Goal: Task Accomplishment & Management: Use online tool/utility

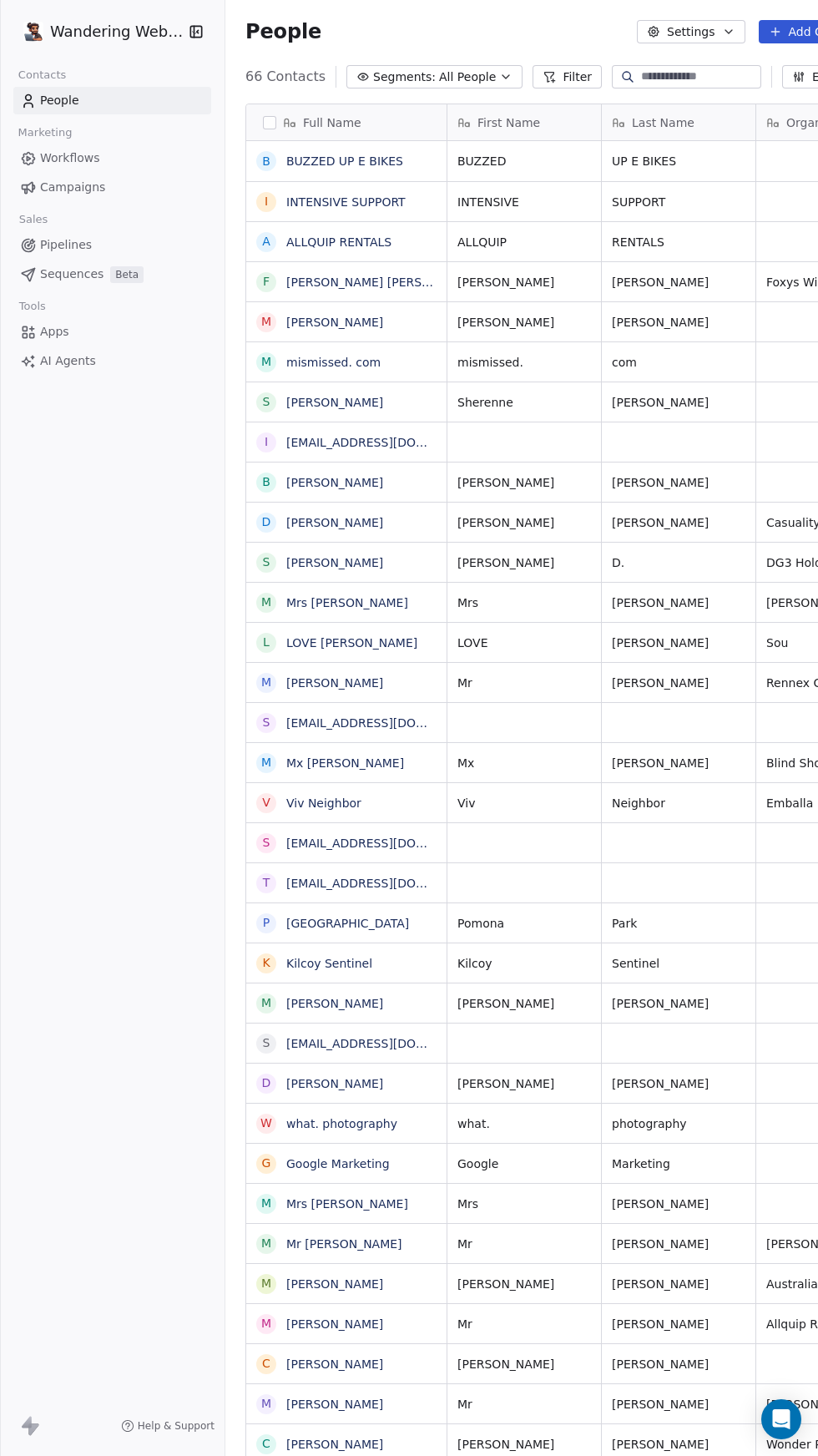
scroll to position [1457, 688]
click at [702, 83] on input at bounding box center [700, 77] width 117 height 16
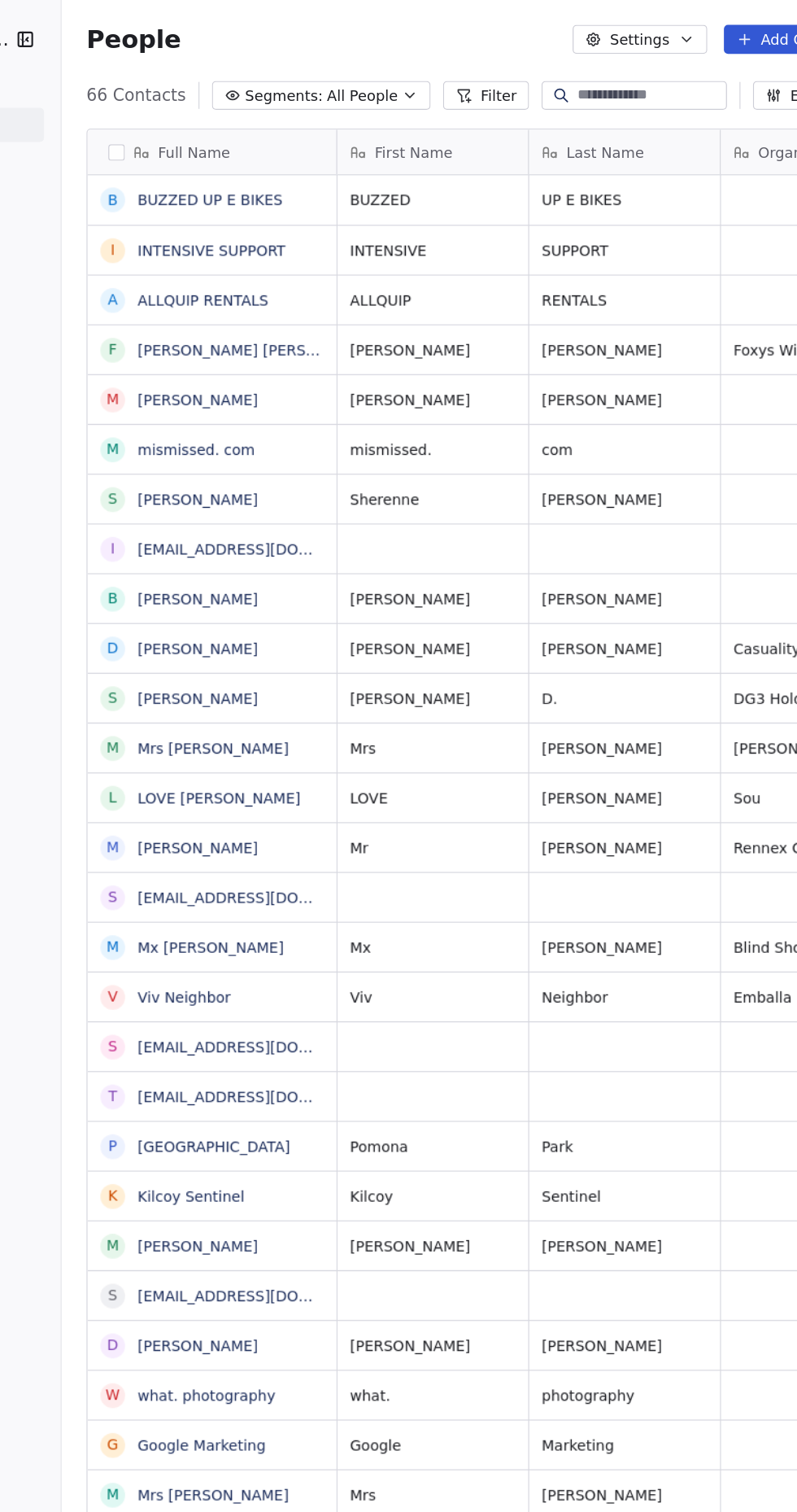
scroll to position [0, 0]
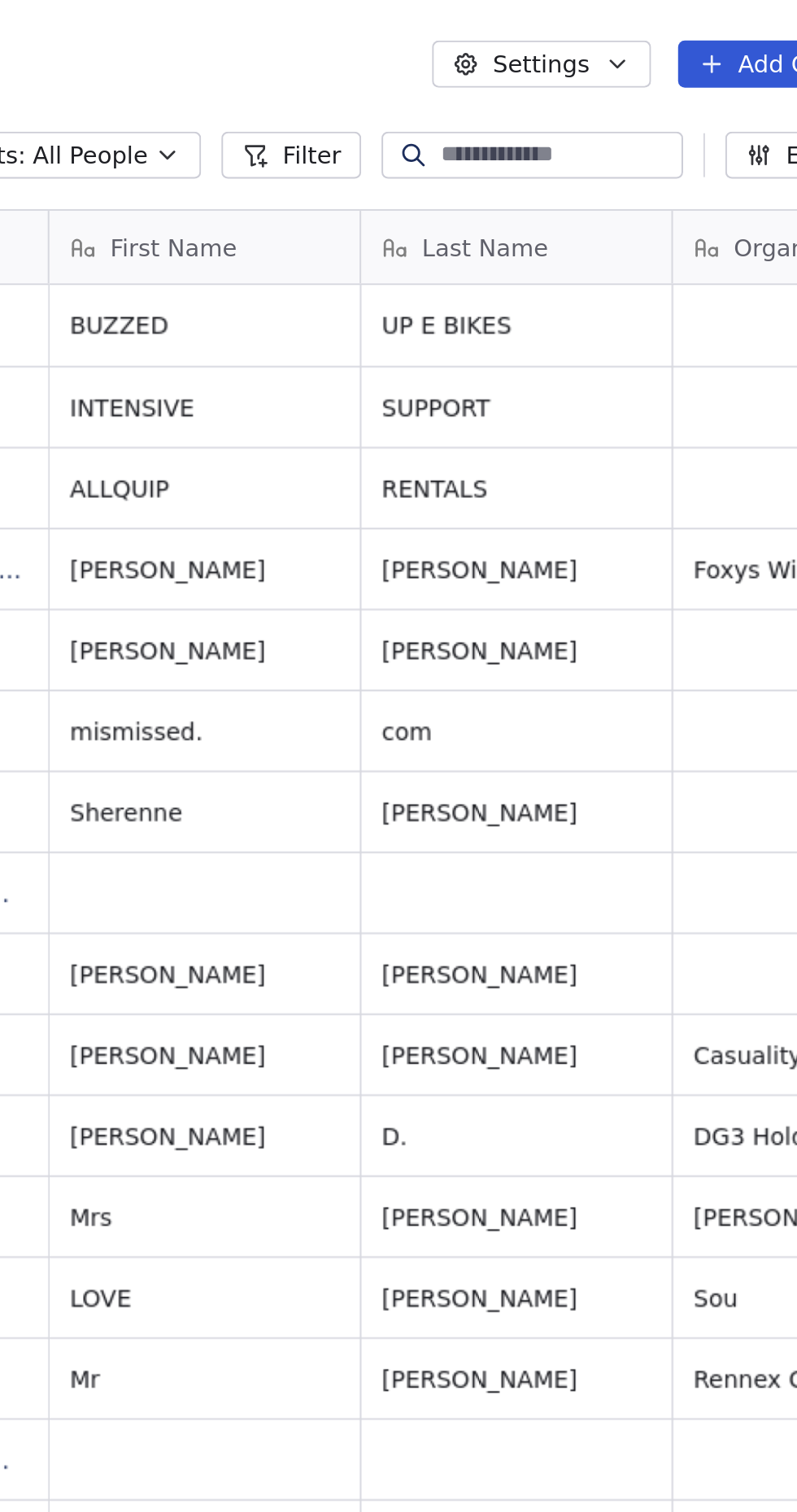
type input "*****"
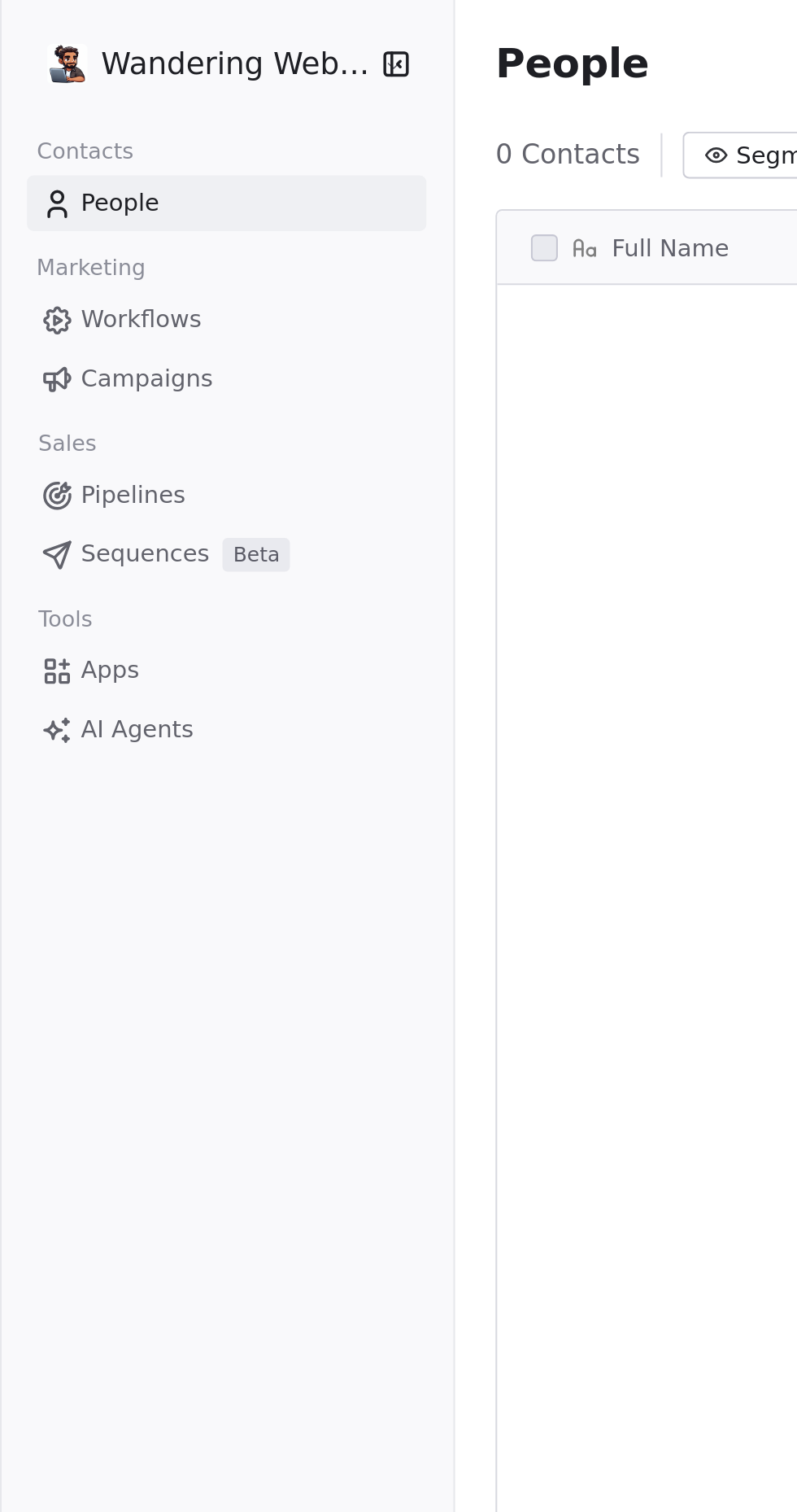
scroll to position [0, 85]
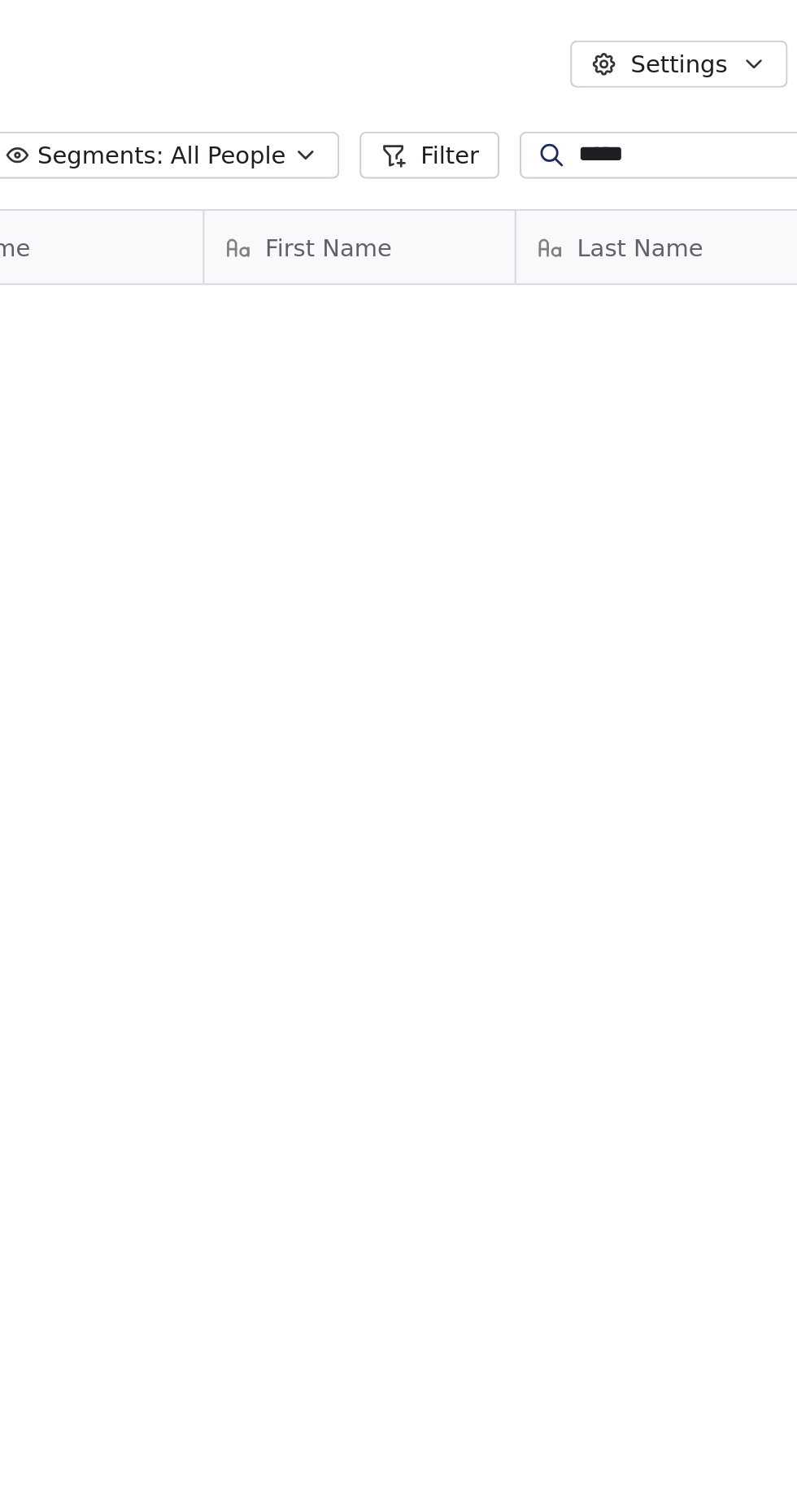
click at [583, 76] on input "*****" at bounding box center [605, 75] width 114 height 16
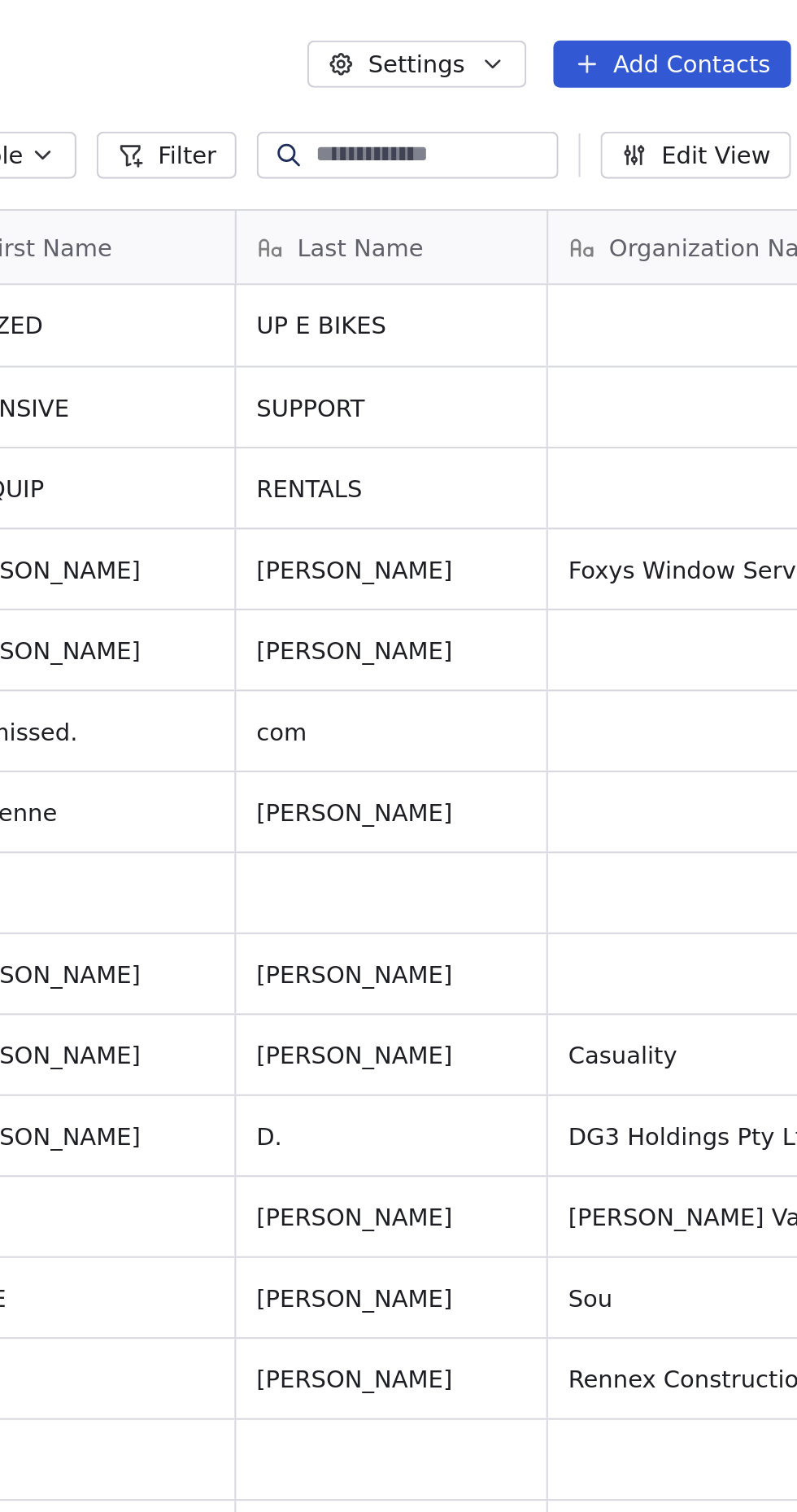
scroll to position [1420, 670]
type input "****"
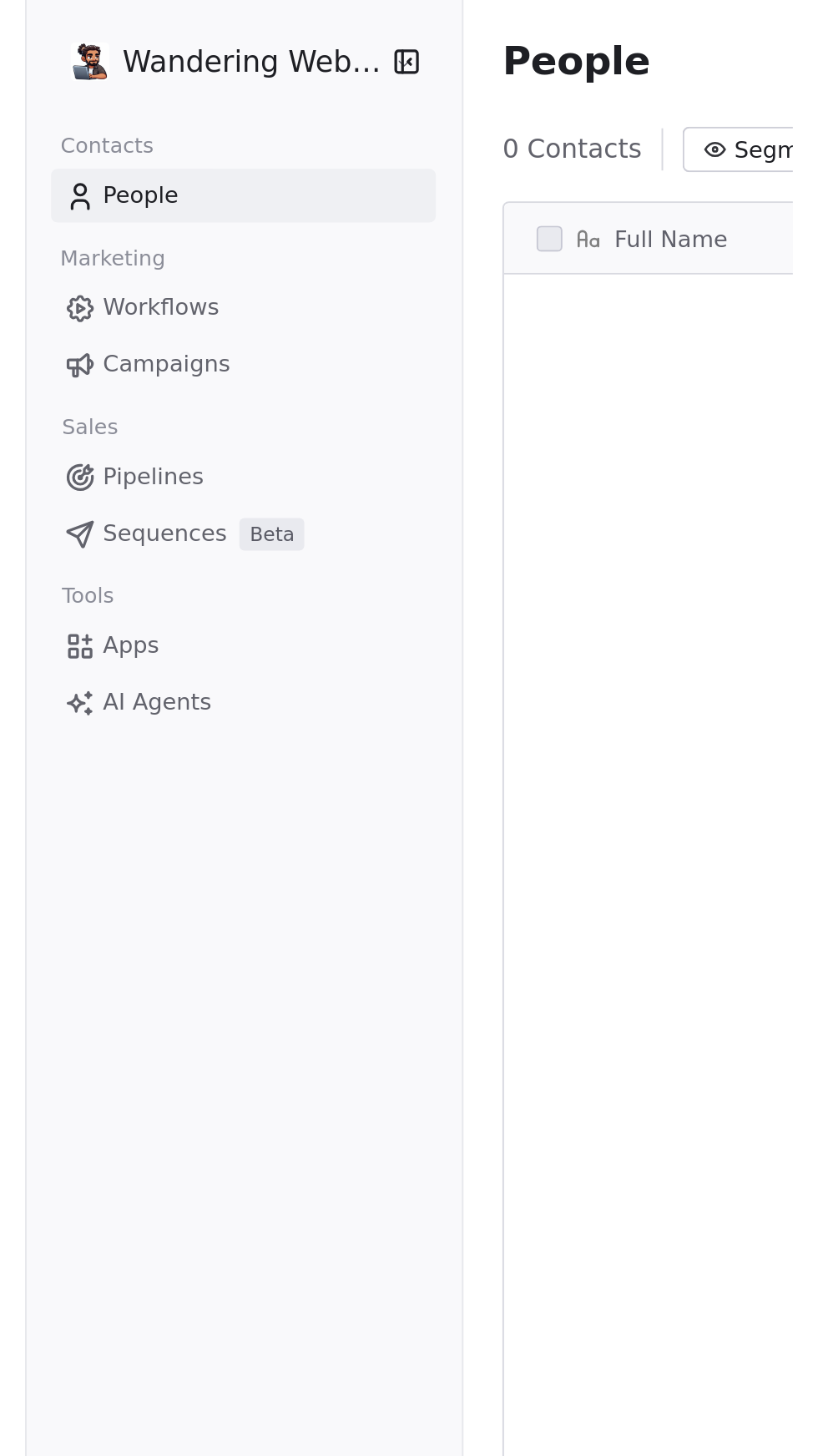
scroll to position [0, 87]
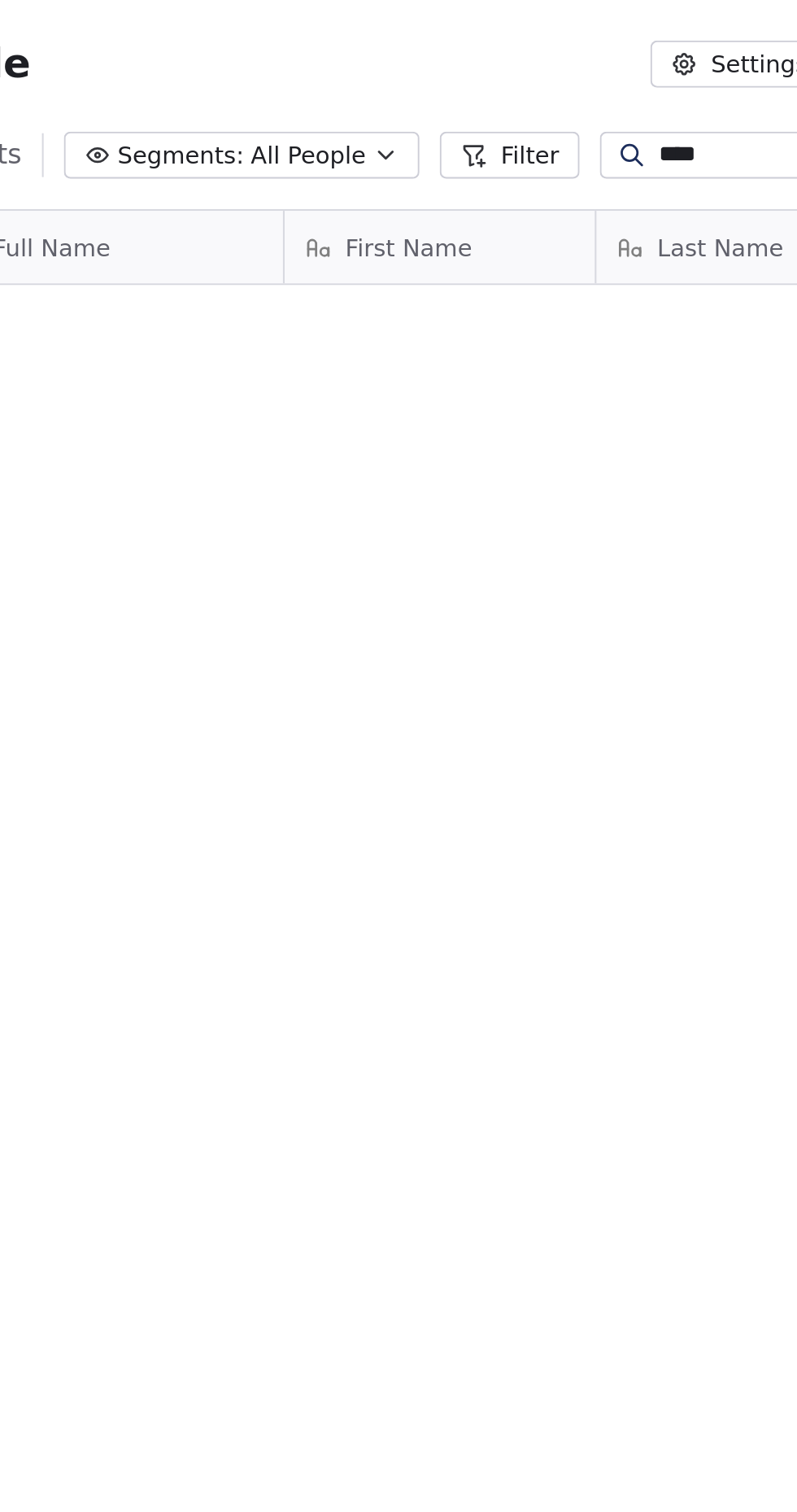
click at [561, 78] on input "****" at bounding box center [605, 75] width 114 height 16
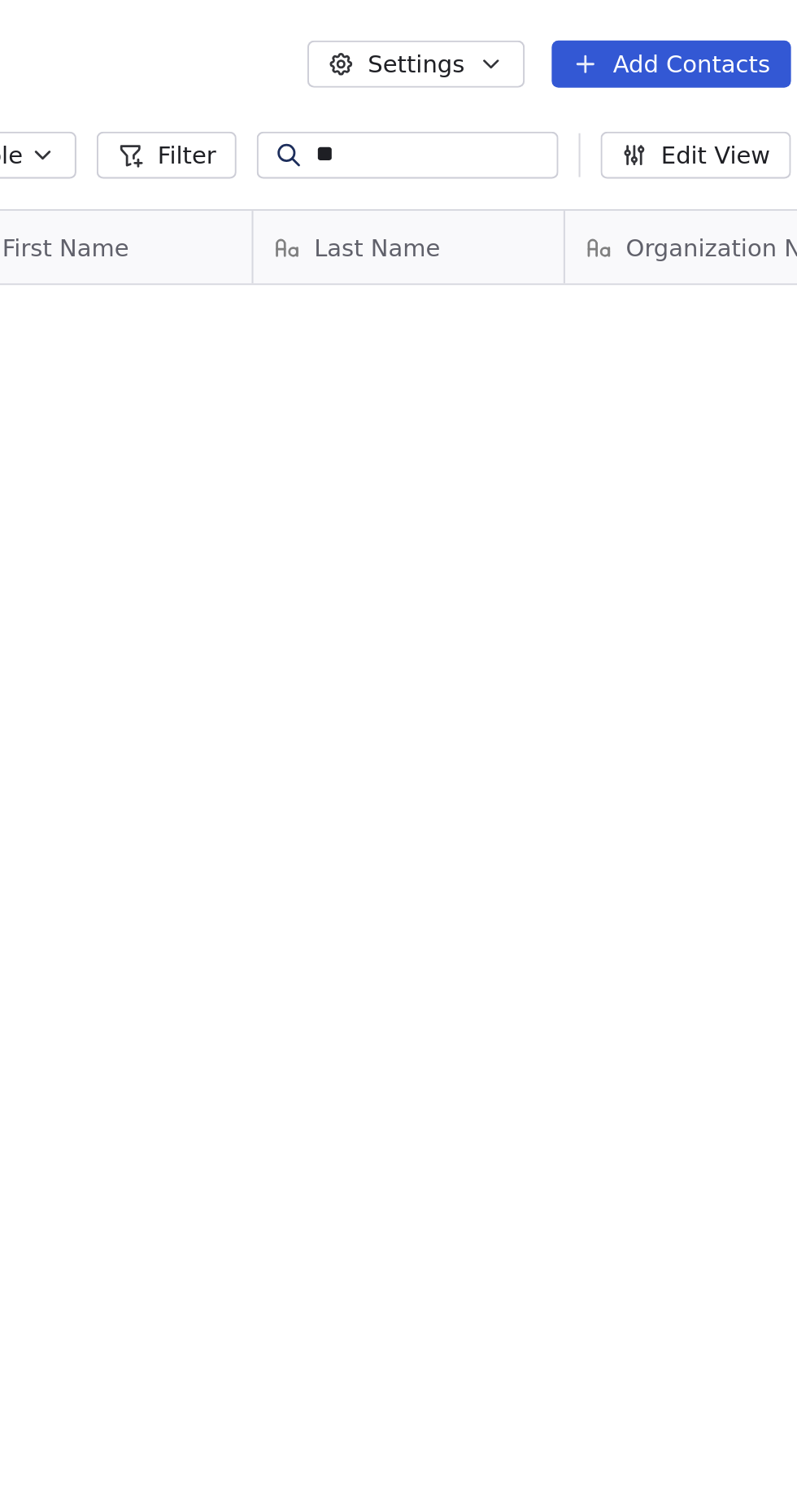
type input "*"
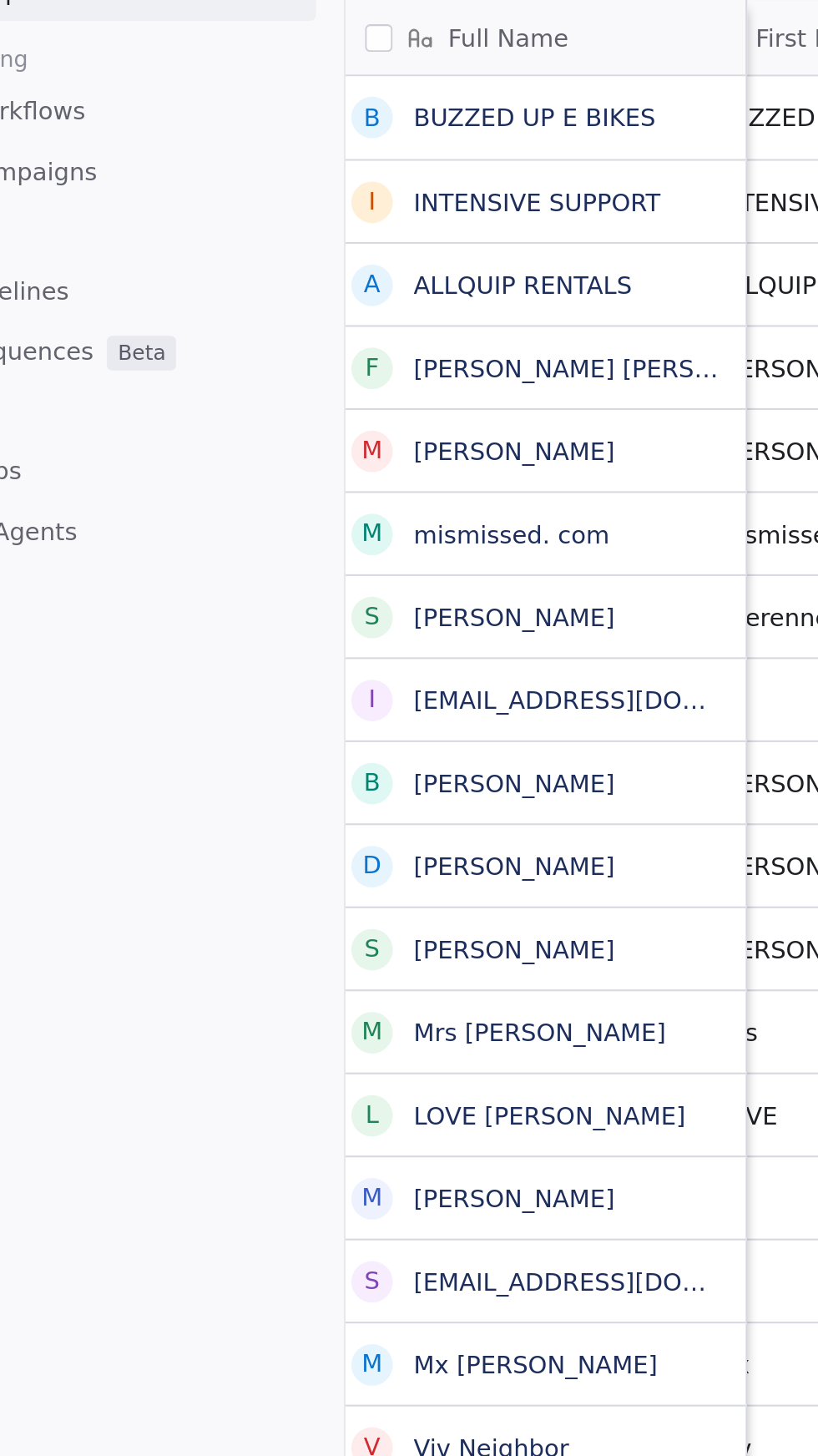
scroll to position [0, 0]
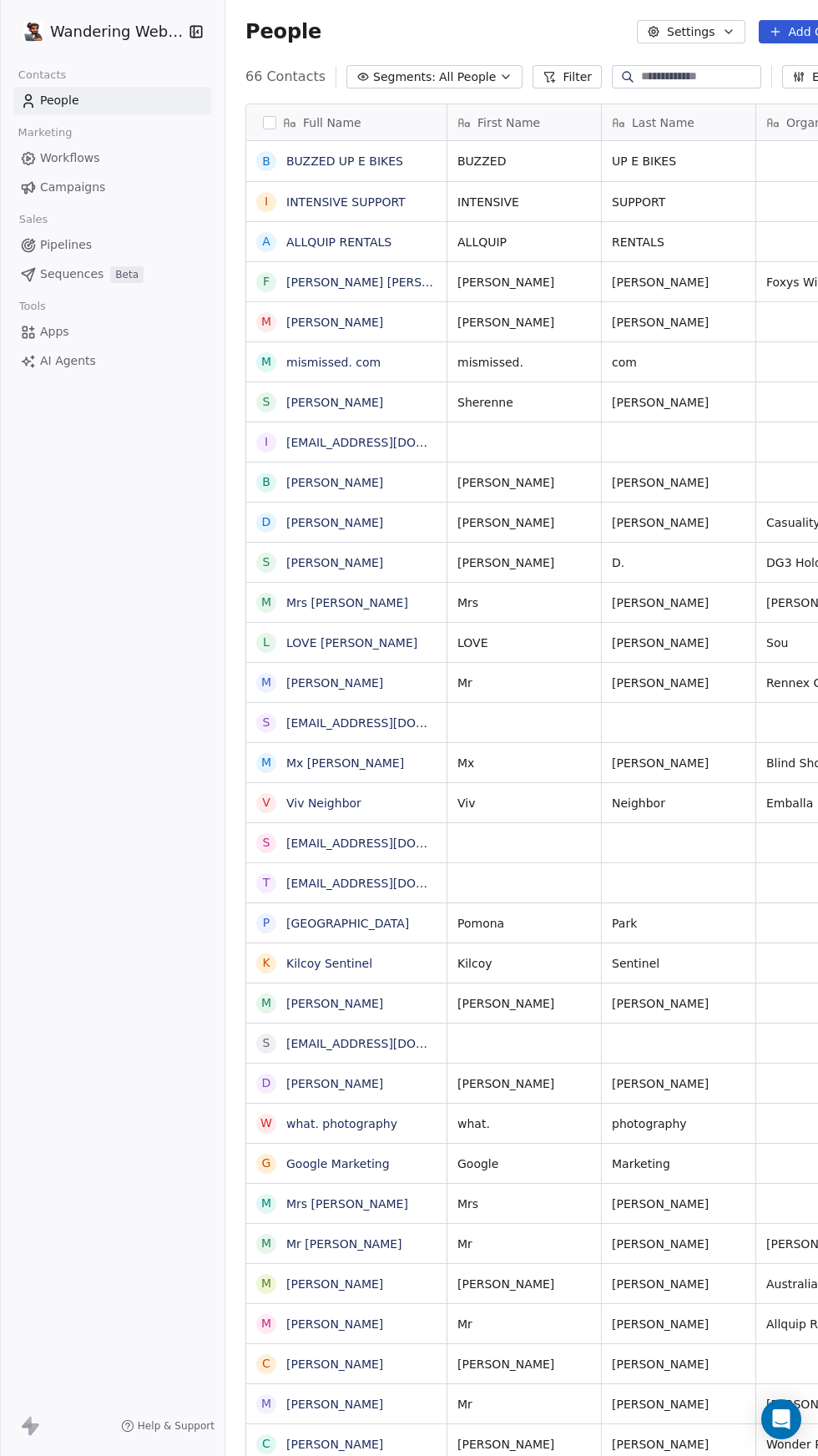
scroll to position [1457, 688]
click at [85, 158] on span "Workflows" at bounding box center [70, 157] width 60 height 17
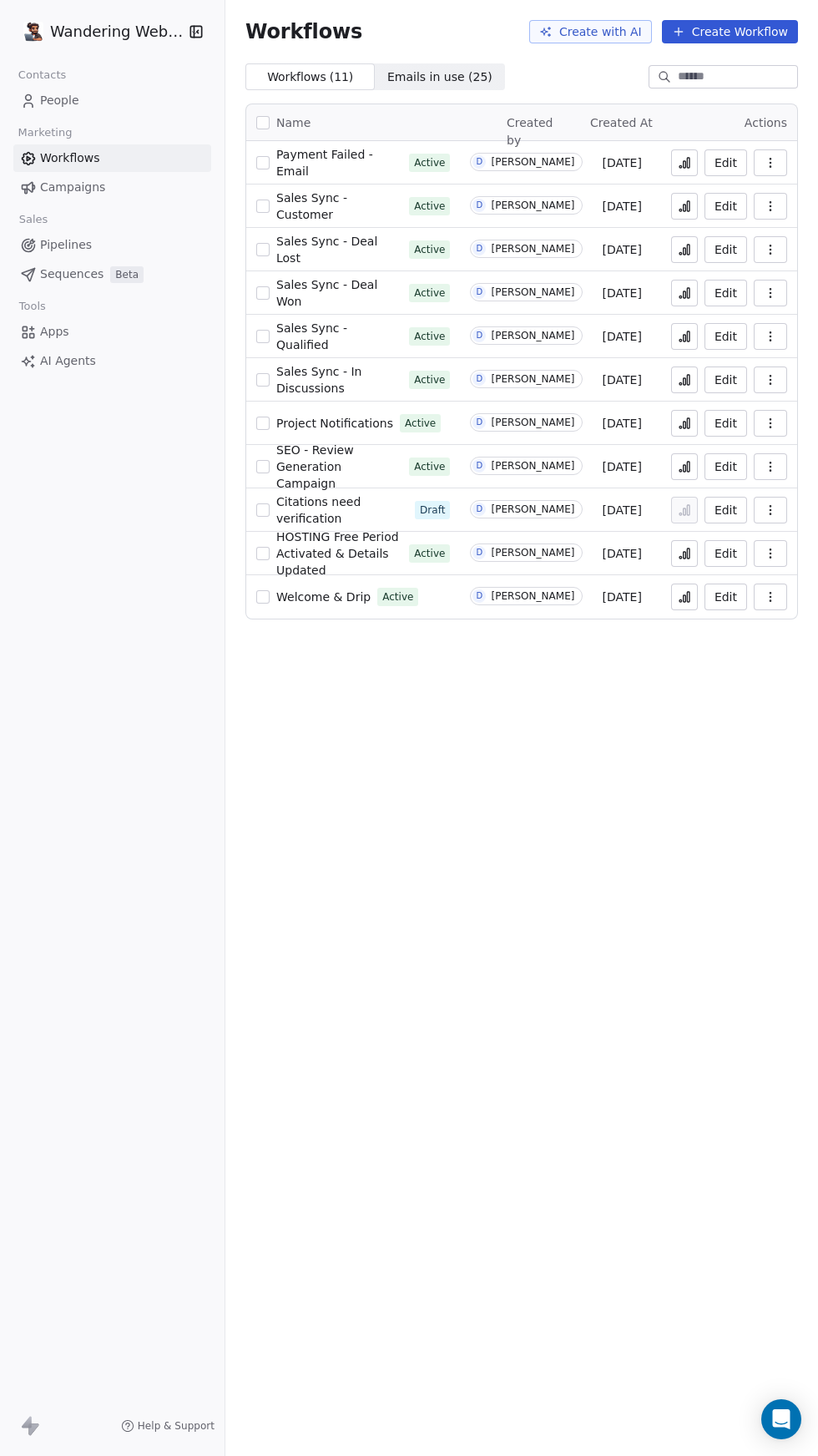
click at [333, 596] on span "Welcome & Drip" at bounding box center [323, 597] width 94 height 14
click at [325, 594] on span "Welcome & Drip" at bounding box center [323, 597] width 94 height 14
click at [691, 601] on icon at bounding box center [684, 597] width 14 height 14
click at [68, 334] on link "Apps" at bounding box center [113, 332] width 198 height 27
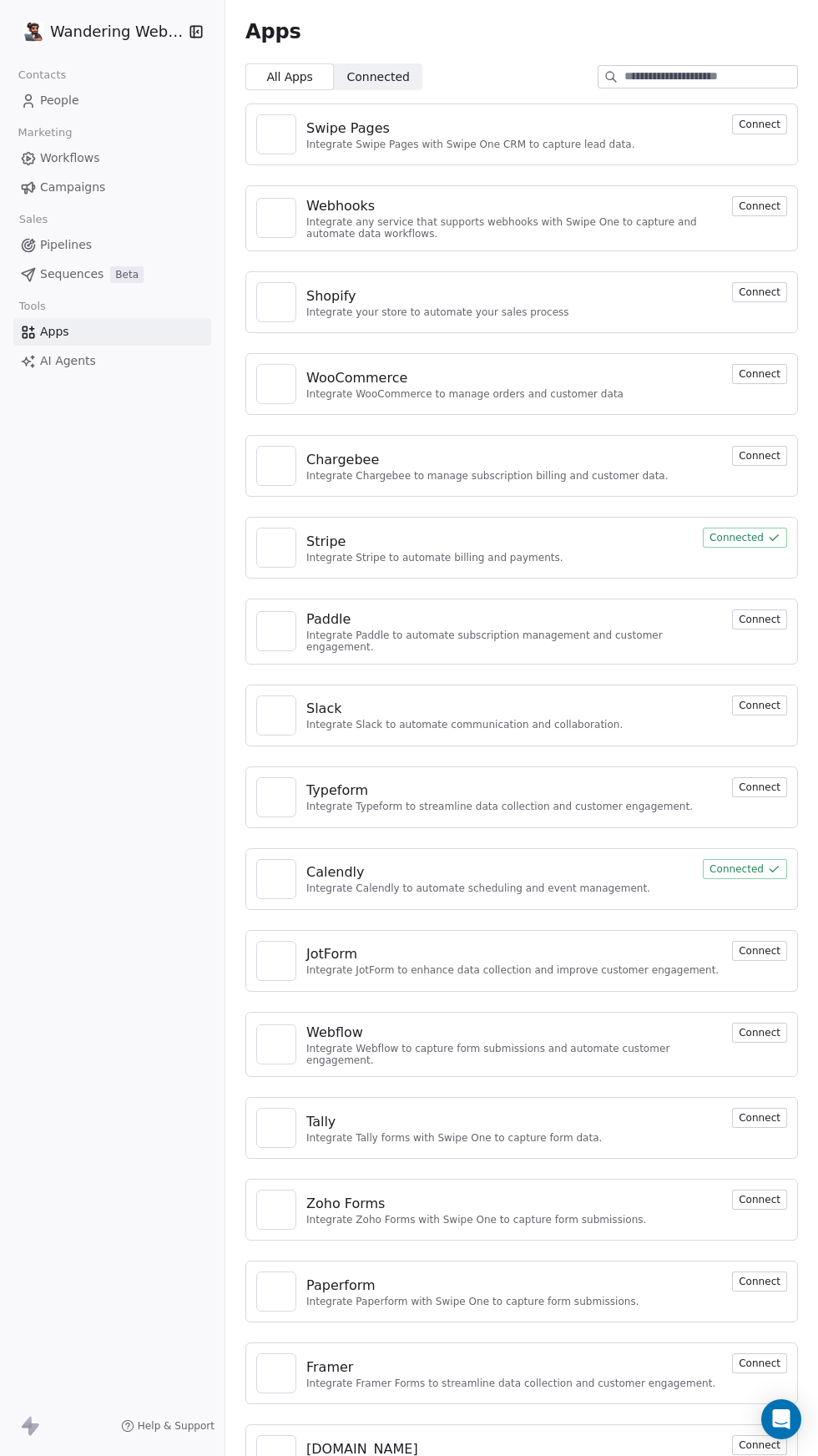
click at [67, 97] on span "People" at bounding box center [59, 100] width 39 height 17
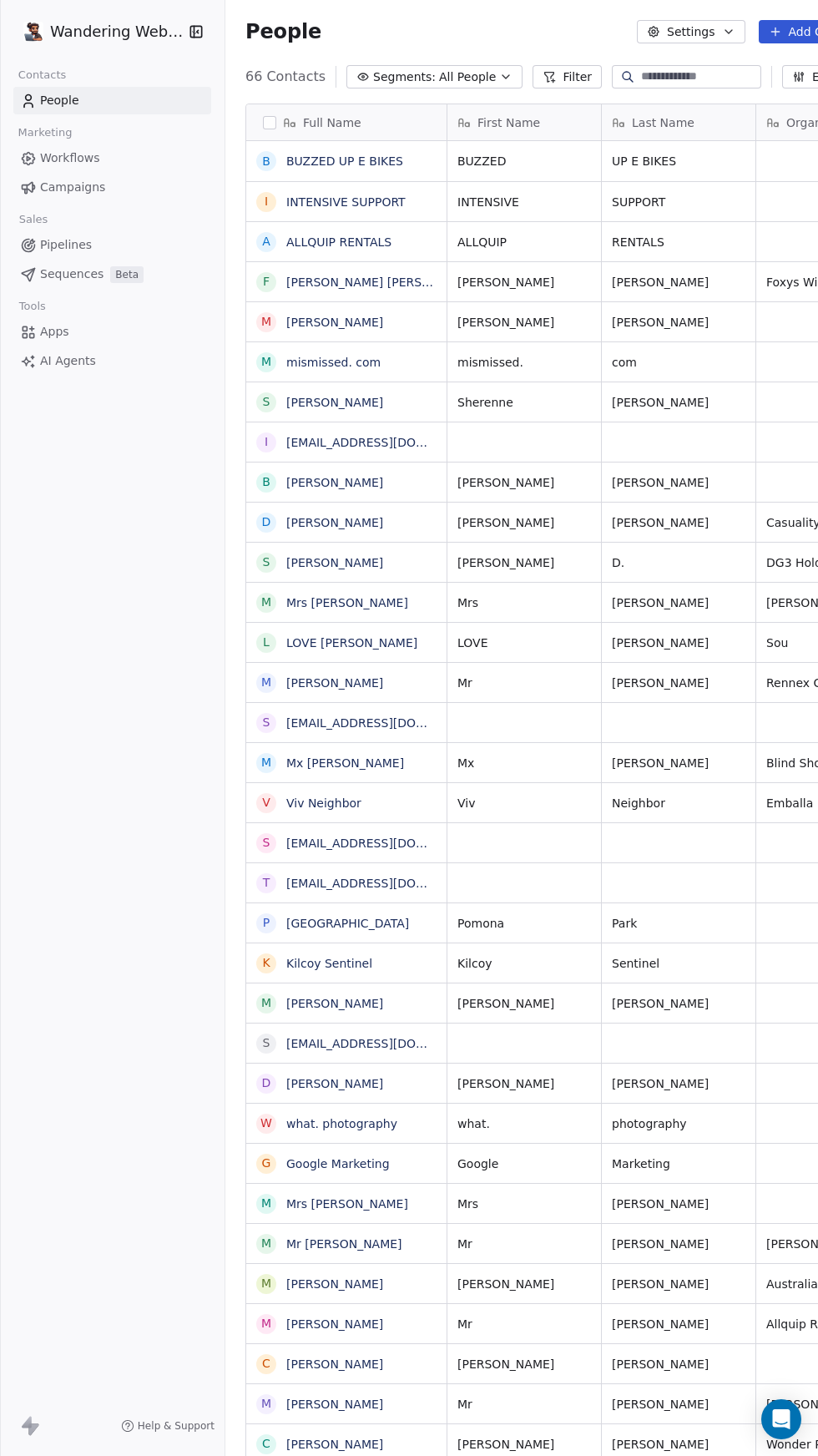
scroll to position [1457, 688]
click at [91, 150] on span "Workflows" at bounding box center [70, 157] width 60 height 17
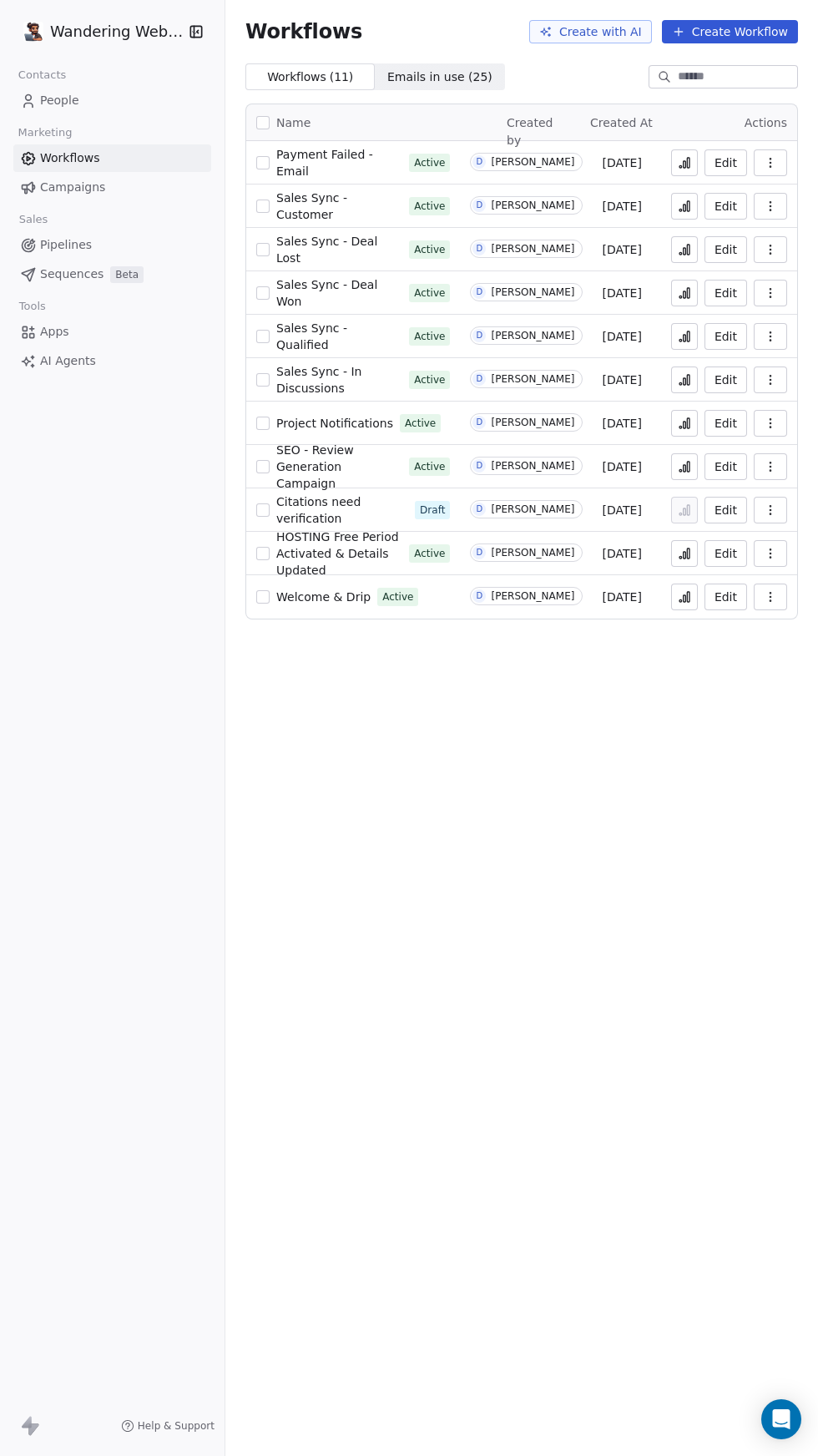
click at [312, 599] on span "Welcome & Drip" at bounding box center [323, 597] width 94 height 14
click at [771, 596] on icon "button" at bounding box center [770, 597] width 14 height 14
click at [630, 904] on div "Workflows Create with AI Create Workflow Workflows ( 11 ) Workflows ( 11 ) Emai…" at bounding box center [522, 728] width 593 height 1456
click at [63, 99] on span "People" at bounding box center [59, 100] width 39 height 17
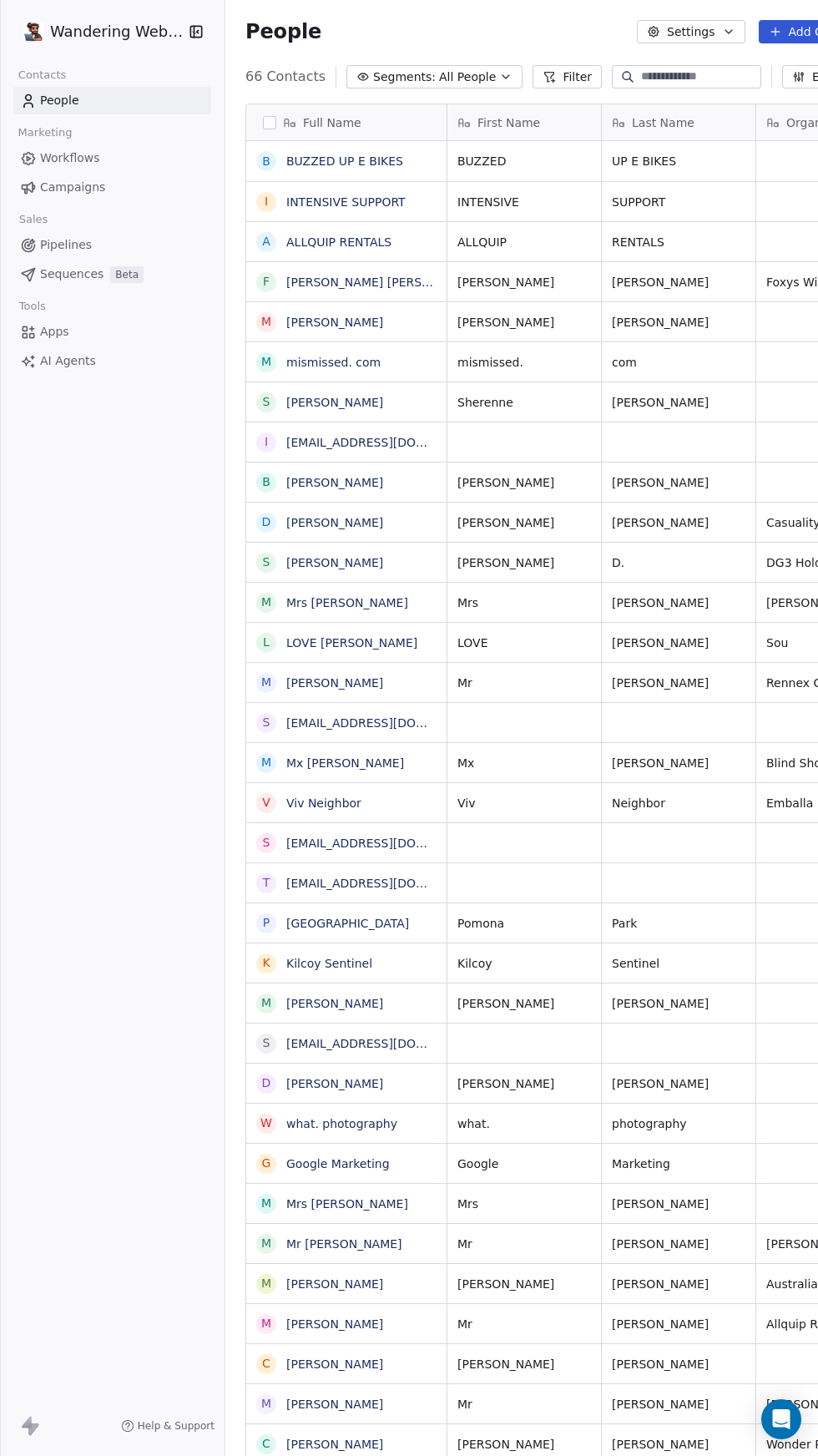
click at [783, 1419] on icon "Open Intercom Messenger" at bounding box center [781, 1419] width 17 height 20
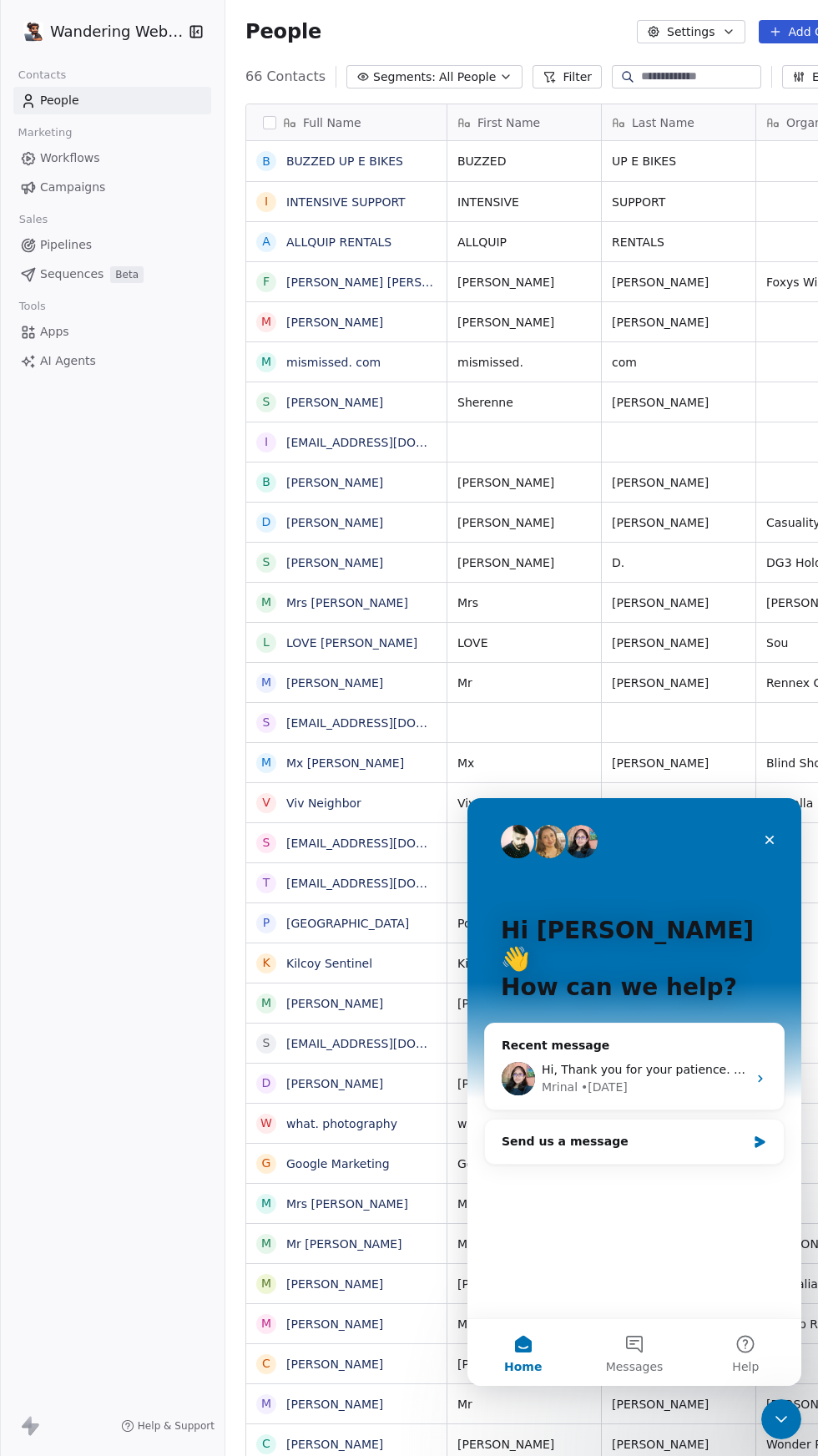
click at [768, 840] on icon "Close" at bounding box center [770, 840] width 9 height 9
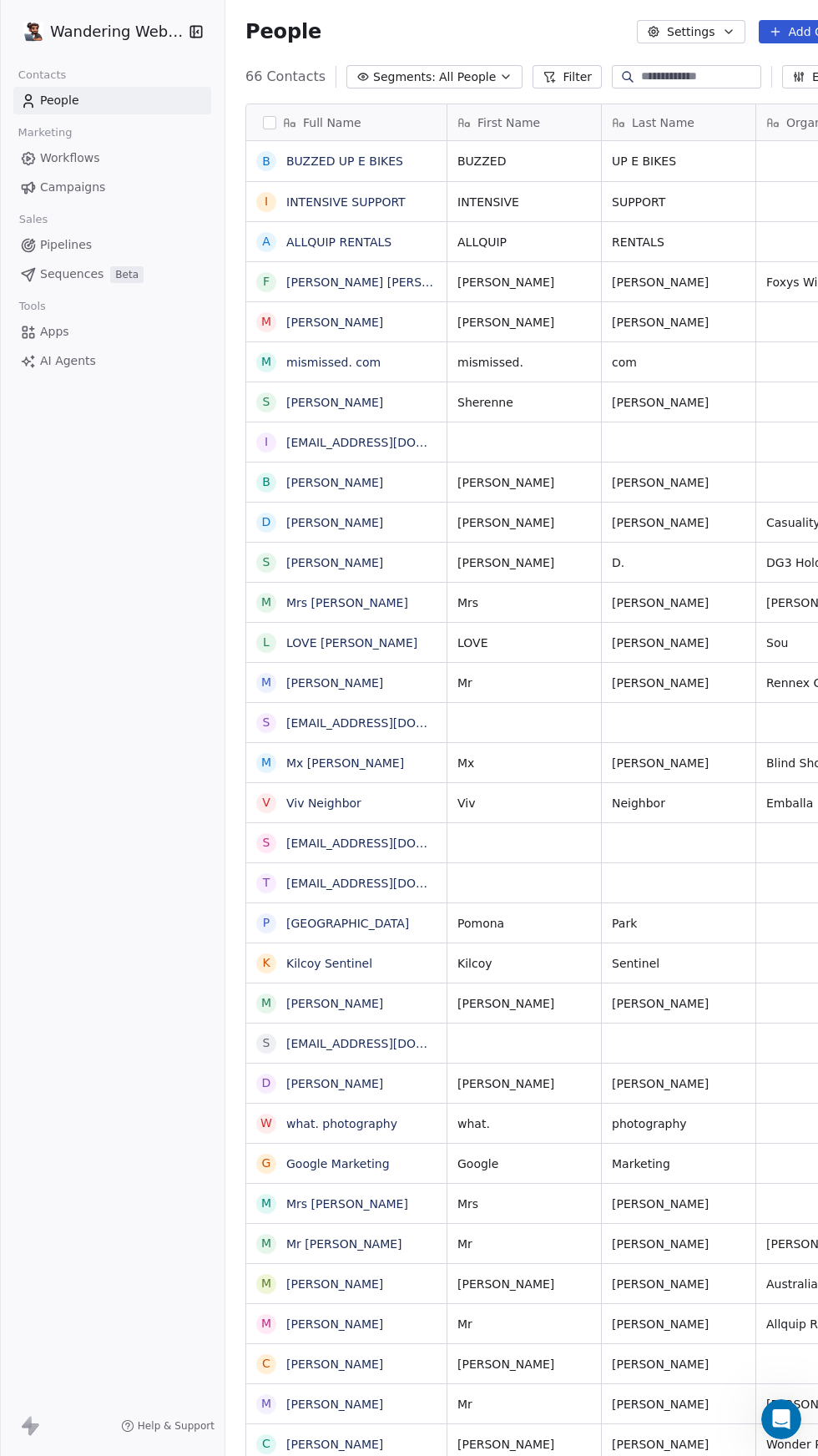
click at [50, 164] on span "Workflows" at bounding box center [70, 157] width 60 height 17
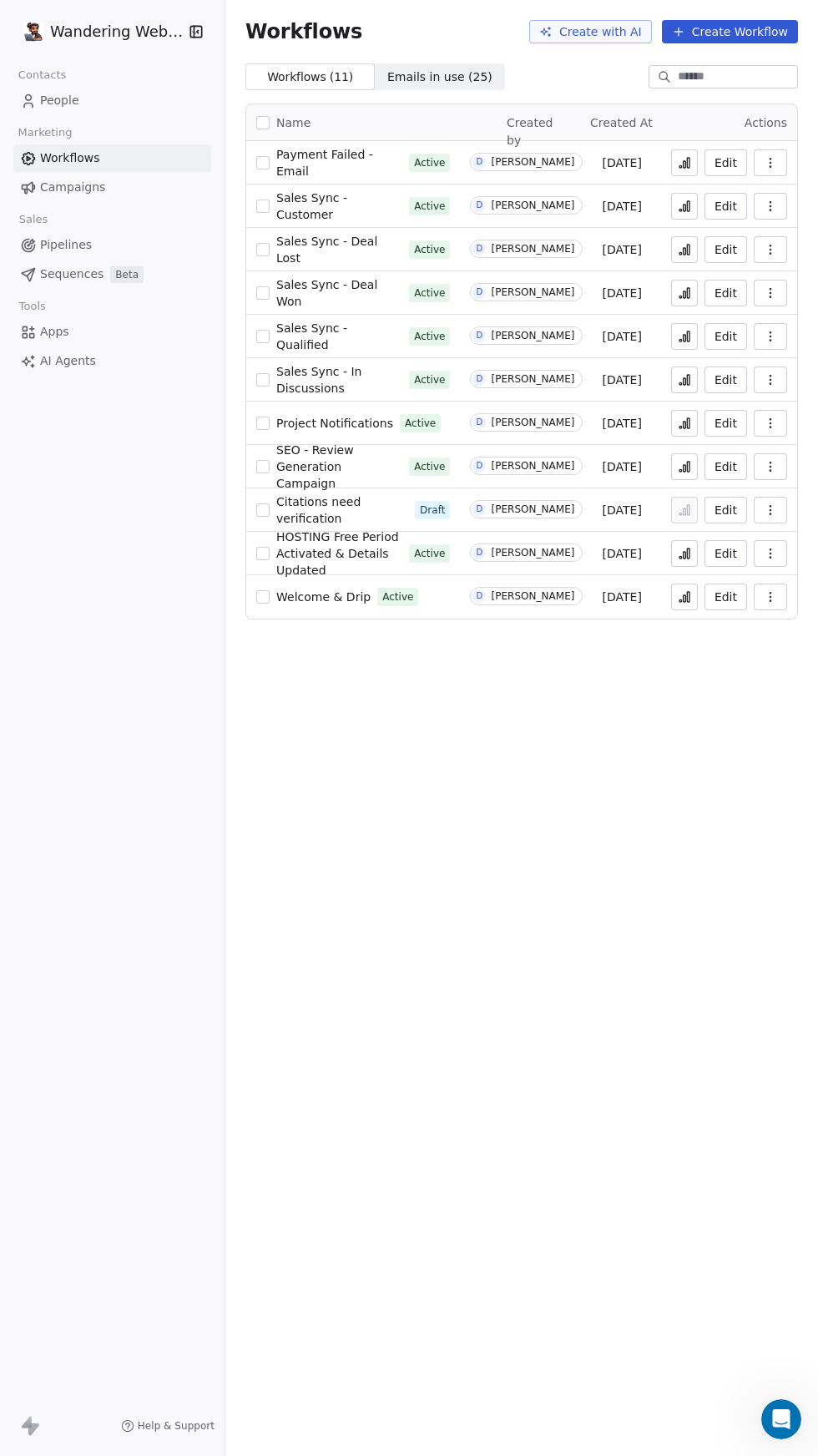
click at [262, 596] on button "button" at bounding box center [263, 597] width 14 height 14
click at [328, 592] on span "Welcome & Drip" at bounding box center [323, 597] width 94 height 14
